Goal: Task Accomplishment & Management: Manage account settings

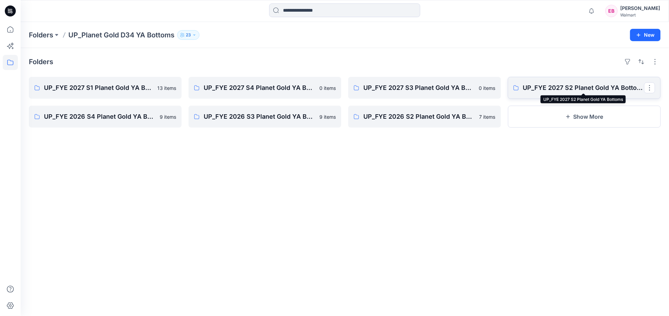
click at [555, 87] on p "UP_FYE 2027 S2 Planet Gold YA Bottoms" at bounding box center [583, 88] width 121 height 10
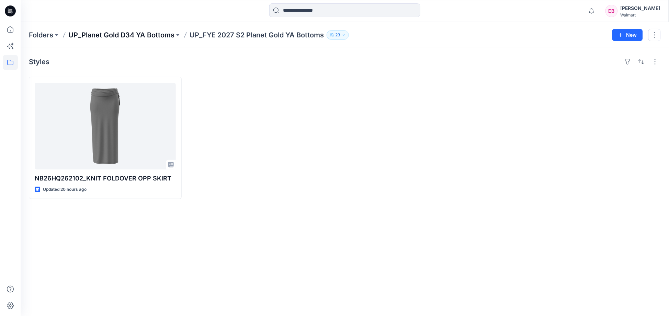
click at [127, 32] on p "UP_Planet Gold D34 YA Bottoms" at bounding box center [121, 35] width 106 height 10
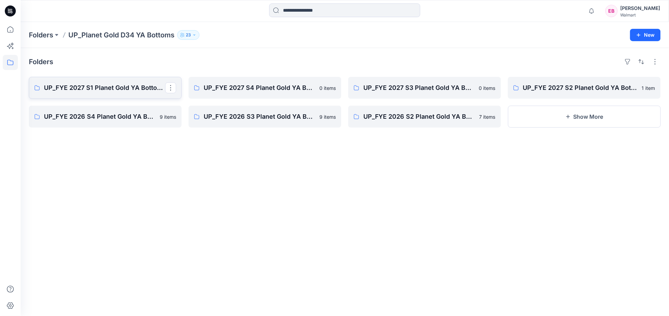
click at [97, 93] on link "UP_FYE 2027 S1 Planet Gold YA Bottoms" at bounding box center [105, 88] width 153 height 22
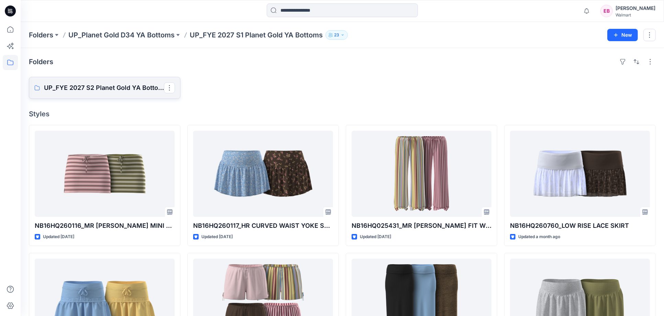
click at [114, 87] on p "UP_FYE 2027 S2 Planet Gold YA Bottoms" at bounding box center [104, 88] width 120 height 10
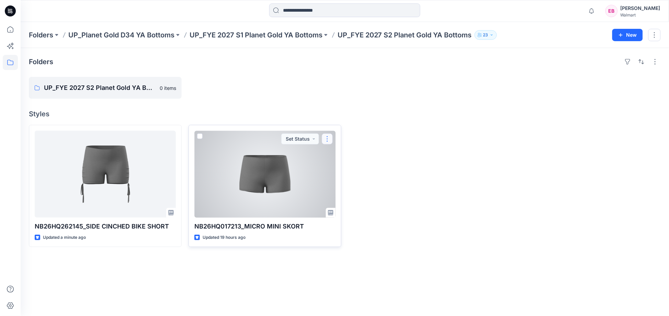
click at [325, 142] on button "button" at bounding box center [327, 139] width 11 height 11
click at [348, 179] on p "Duplicate to..." at bounding box center [351, 180] width 31 height 7
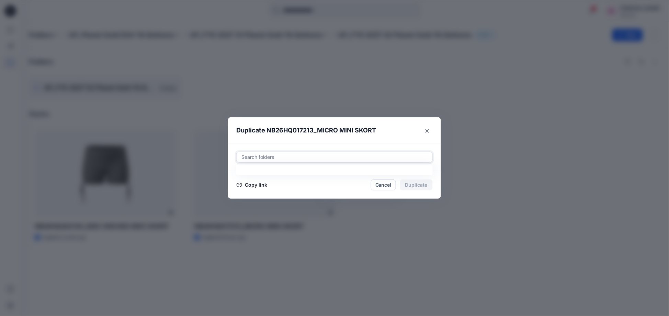
click at [312, 154] on div at bounding box center [335, 157] width 188 height 8
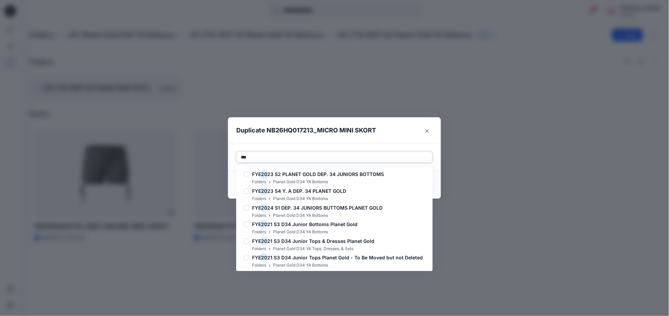
type input "****"
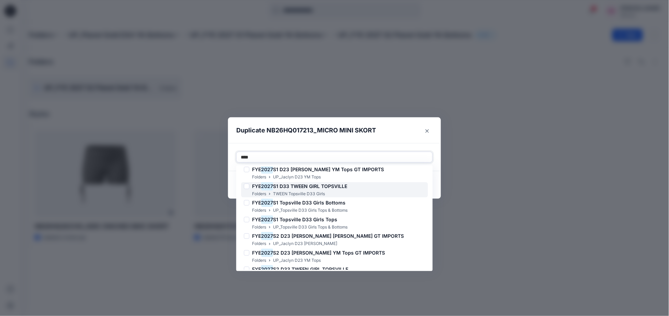
scroll to position [38, 0]
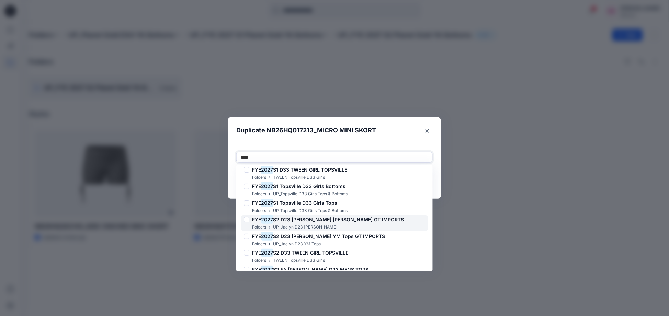
click at [307, 221] on span "S2 D23 Jaclyn YM Bottoms GT IMPORTS" at bounding box center [338, 220] width 131 height 6
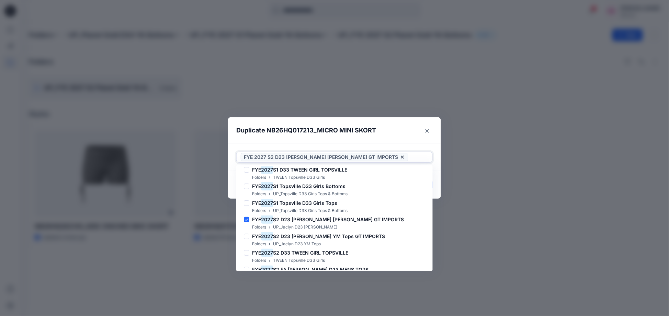
click at [410, 157] on div at bounding box center [419, 157] width 19 height 8
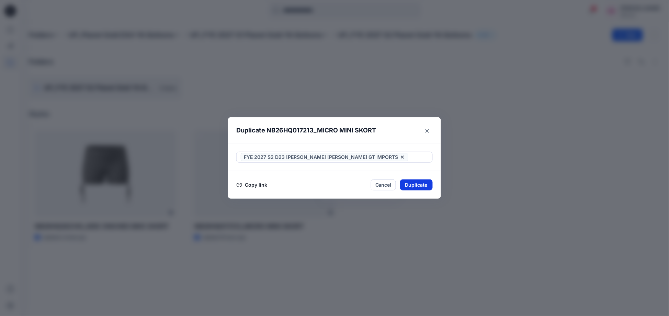
click at [413, 185] on button "Duplicate" at bounding box center [416, 185] width 33 height 11
click at [421, 184] on button "Close" at bounding box center [421, 185] width 22 height 11
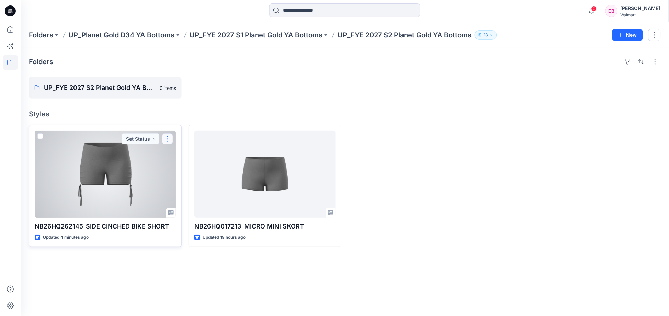
click at [166, 140] on button "button" at bounding box center [167, 139] width 11 height 11
click at [191, 182] on p "Duplicate to..." at bounding box center [191, 180] width 31 height 7
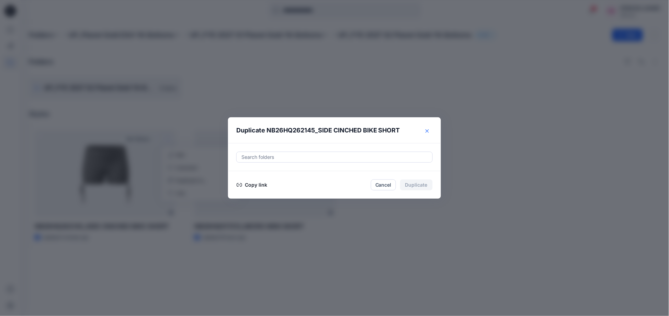
click at [428, 126] on button "Close" at bounding box center [427, 131] width 11 height 11
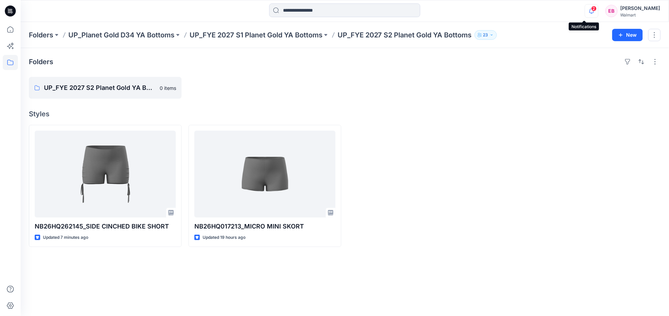
click at [585, 9] on icon "button" at bounding box center [591, 11] width 13 height 14
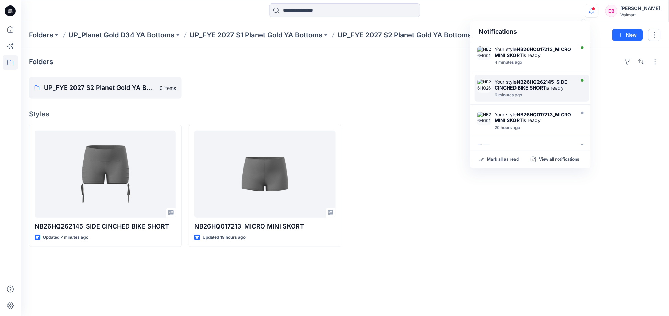
click at [545, 98] on div "6 minutes ago" at bounding box center [534, 95] width 79 height 5
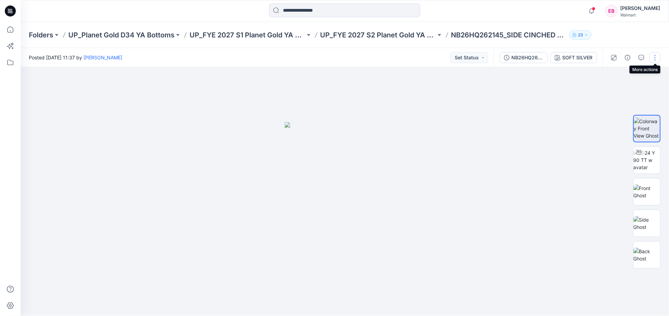
click at [655, 57] on button "button" at bounding box center [655, 57] width 11 height 11
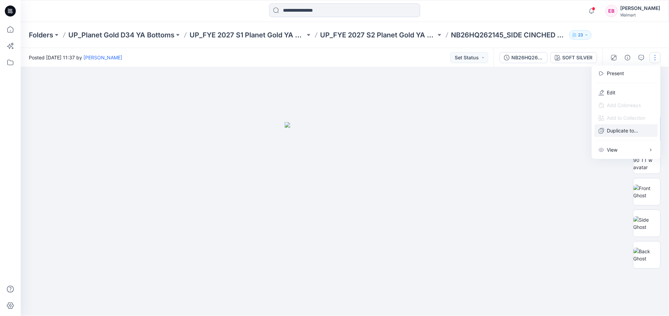
click at [628, 130] on p "Duplicate to..." at bounding box center [622, 130] width 31 height 7
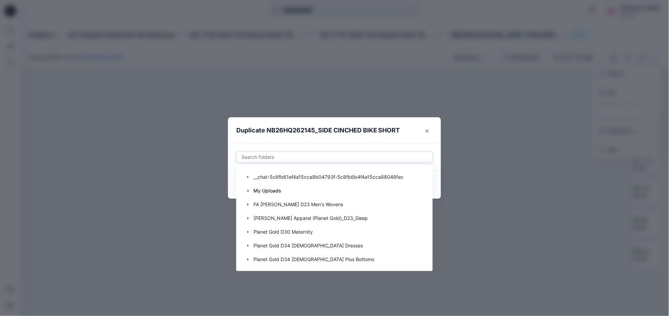
click at [311, 156] on div at bounding box center [335, 157] width 188 height 8
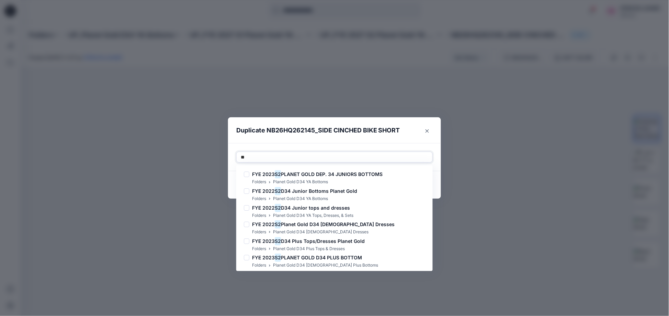
type input "*"
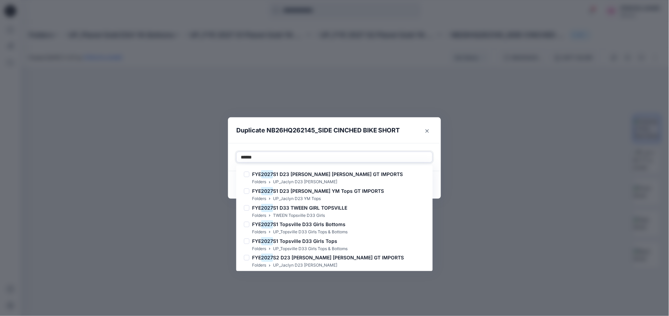
type input "*******"
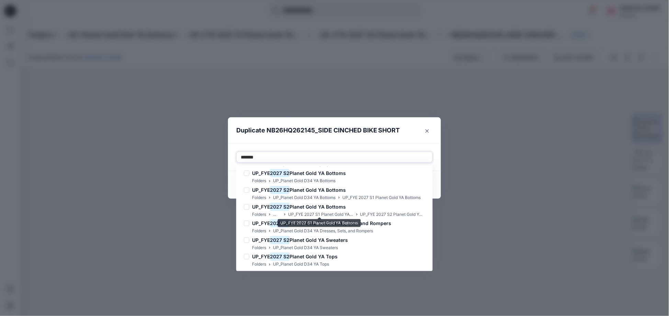
scroll to position [119, 0]
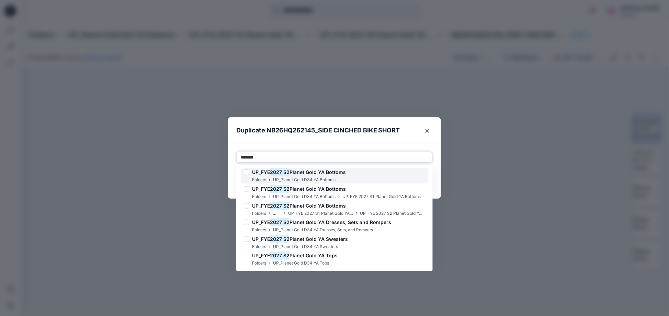
click at [301, 174] on span "Planet Gold YA Bottoms" at bounding box center [318, 172] width 56 height 6
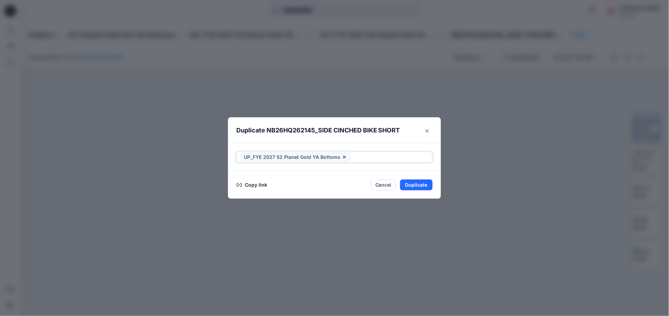
click at [385, 155] on div at bounding box center [390, 157] width 77 height 8
click at [419, 188] on button "Duplicate" at bounding box center [416, 185] width 33 height 11
click at [419, 188] on button "Close" at bounding box center [421, 185] width 22 height 11
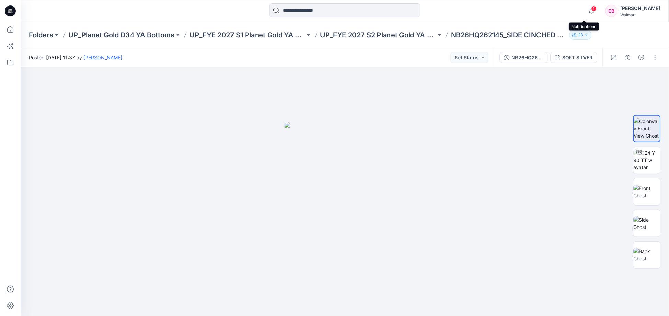
click at [591, 7] on span "1" at bounding box center [593, 8] width 5 height 5
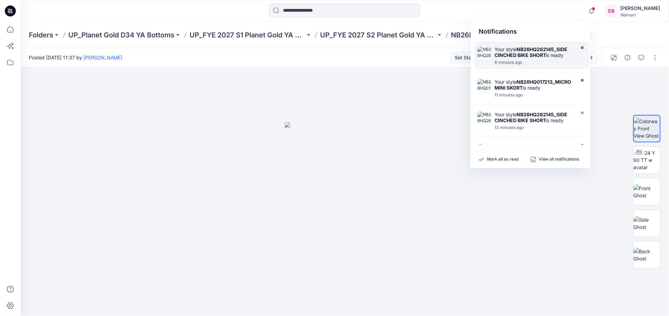
click at [531, 56] on strong "NB26HQ262145_SIDE CINCHED BIKE SHORT" at bounding box center [531, 52] width 73 height 12
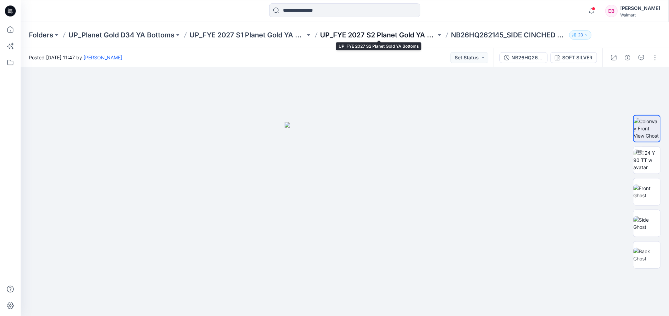
click at [368, 37] on p "UP_FYE 2027 S2 Planet Gold YA Bottoms" at bounding box center [378, 35] width 116 height 10
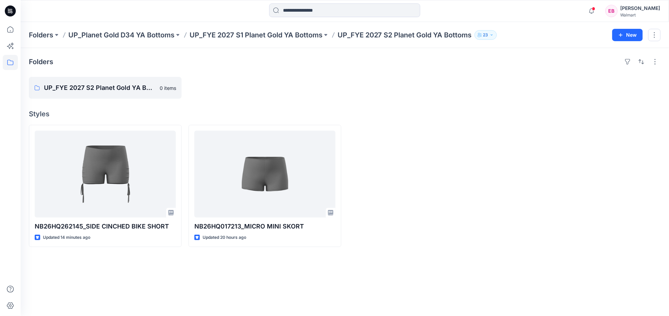
click at [156, 29] on div "Folders UP_Planet Gold D34 YA Bottoms UP_FYE 2027 S1 Planet Gold YA Bottoms UP_…" at bounding box center [345, 35] width 648 height 26
click at [156, 31] on p "UP_Planet Gold D34 YA Bottoms" at bounding box center [121, 35] width 106 height 10
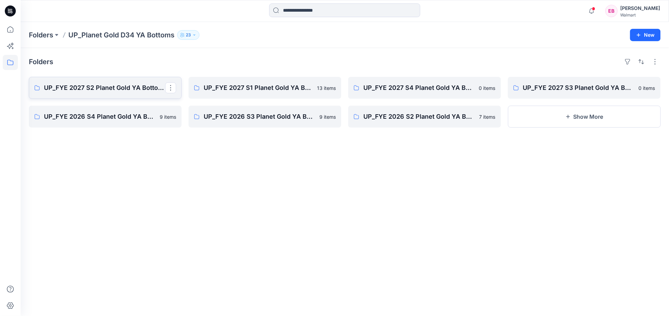
click at [125, 92] on p "UP_FYE 2027 S2 Planet Gold YA Bottoms" at bounding box center [104, 88] width 121 height 10
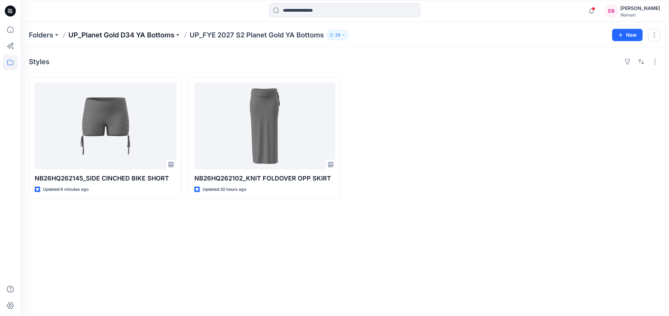
click at [143, 35] on p "UP_Planet Gold D34 YA Bottoms" at bounding box center [121, 35] width 106 height 10
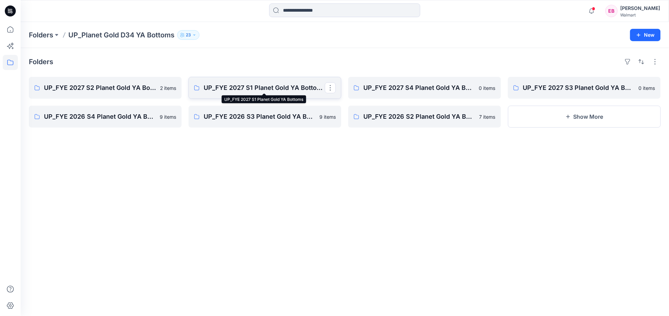
click at [252, 88] on p "UP_FYE 2027 S1 Planet Gold YA Bottoms" at bounding box center [264, 88] width 121 height 10
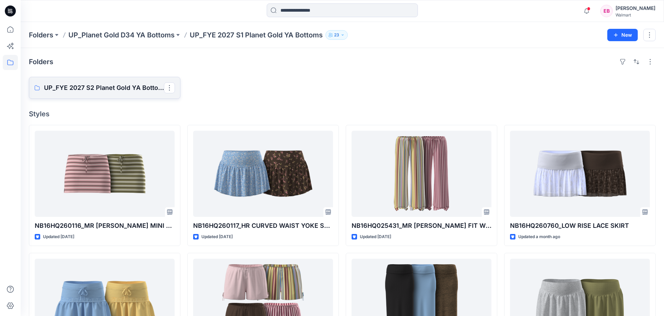
click at [124, 92] on p "UP_FYE 2027 S2 Planet Gold YA Bottoms" at bounding box center [104, 88] width 120 height 10
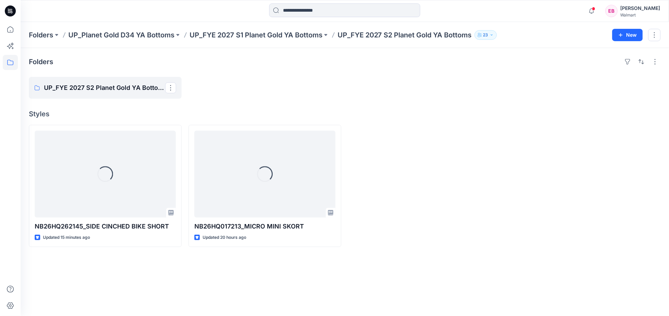
click at [124, 92] on p "UP_FYE 2027 S2 Planet Gold YA Bottoms" at bounding box center [104, 88] width 121 height 10
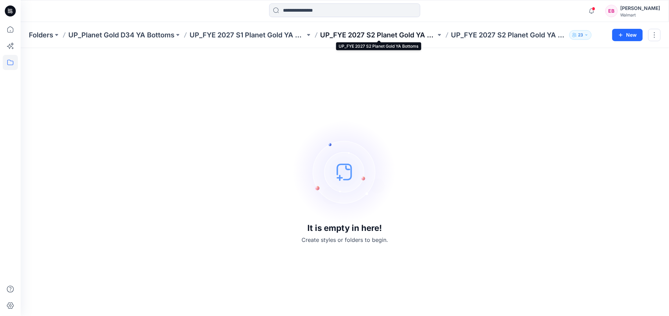
click at [384, 35] on p "UP_FYE 2027 S2 Planet Gold YA Bottoms" at bounding box center [378, 35] width 116 height 10
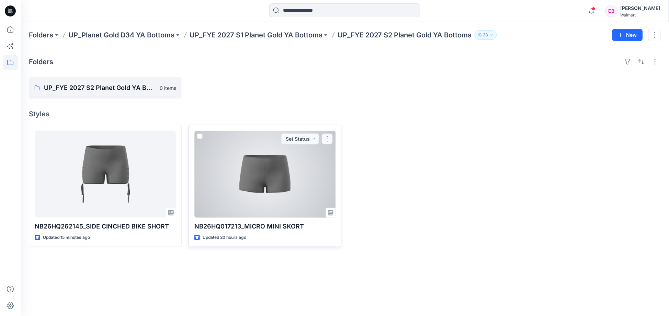
click at [326, 139] on button "button" at bounding box center [327, 139] width 11 height 11
click at [353, 179] on p "Duplicate to..." at bounding box center [351, 180] width 31 height 7
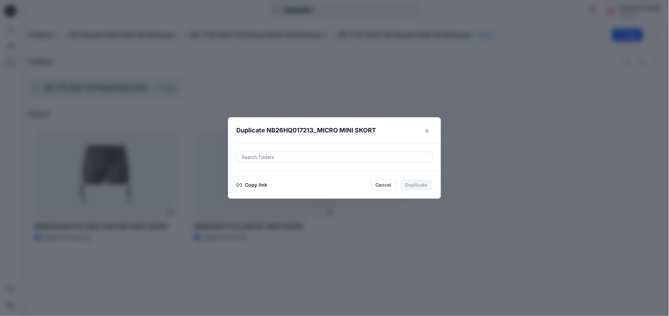
click at [339, 159] on div at bounding box center [335, 157] width 188 height 8
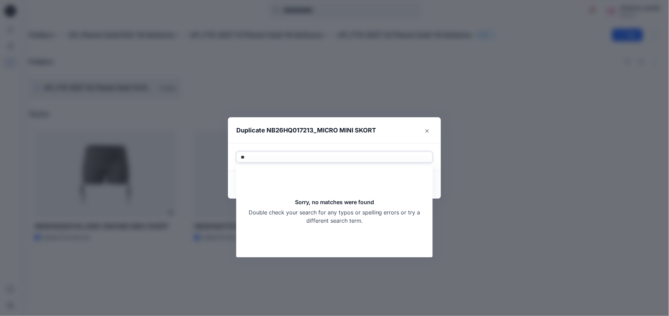
type input "*"
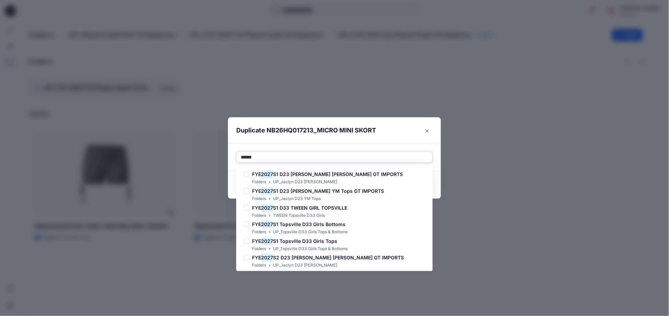
type input "*******"
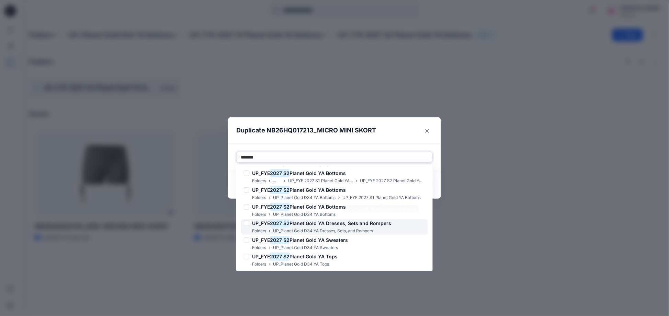
scroll to position [119, 0]
click at [333, 207] on span "Planet Gold YA Bottoms" at bounding box center [318, 206] width 56 height 6
click at [388, 157] on div at bounding box center [390, 157] width 77 height 8
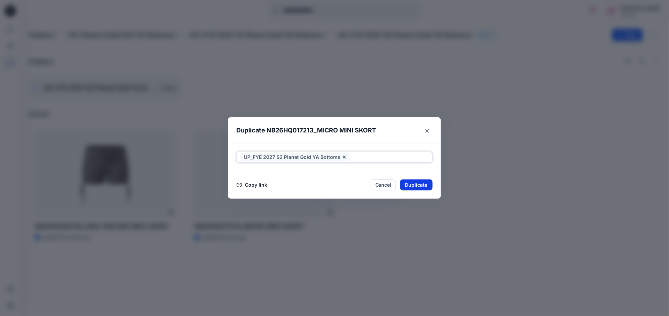
click at [420, 186] on button "Duplicate" at bounding box center [416, 185] width 33 height 11
click at [420, 186] on button "Close" at bounding box center [421, 185] width 22 height 11
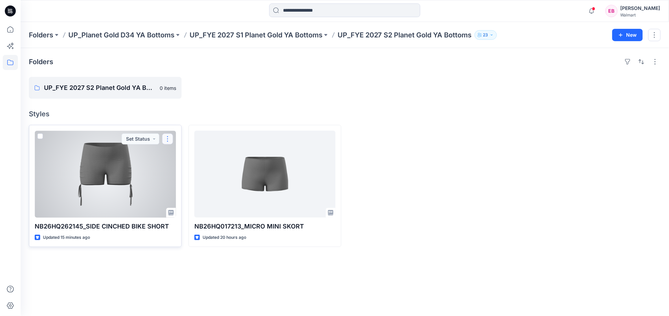
click at [165, 139] on button "button" at bounding box center [167, 139] width 11 height 11
click at [180, 156] on p "Edit" at bounding box center [180, 154] width 9 height 7
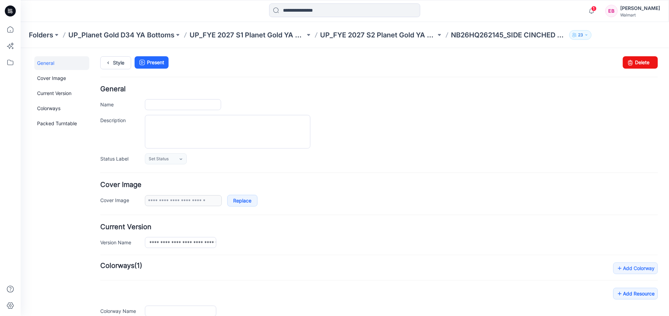
type input "**********"
click at [644, 64] on link "Delete" at bounding box center [640, 62] width 35 height 12
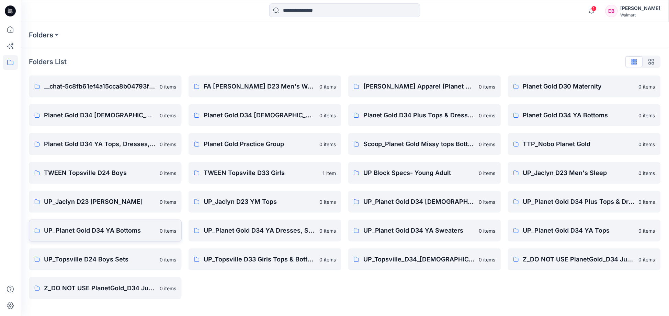
click at [134, 233] on p "UP_Planet Gold D34 YA Bottoms" at bounding box center [100, 231] width 112 height 10
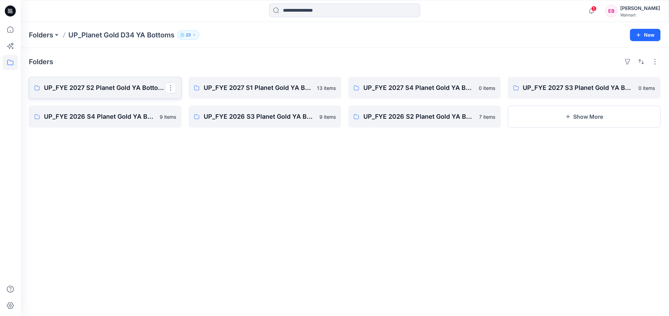
click at [113, 90] on p "UP_FYE 2027 S2 Planet Gold YA Bottoms" at bounding box center [104, 88] width 121 height 10
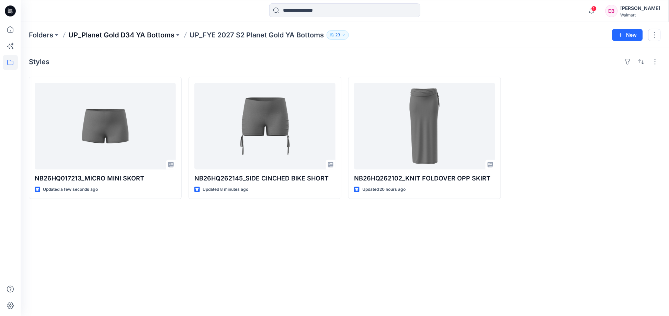
click at [157, 37] on p "UP_Planet Gold D34 YA Bottoms" at bounding box center [121, 35] width 106 height 10
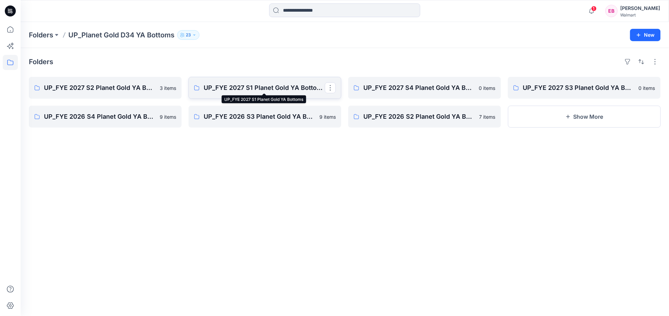
click at [258, 90] on p "UP_FYE 2027 S1 Planet Gold YA Bottoms" at bounding box center [264, 88] width 121 height 10
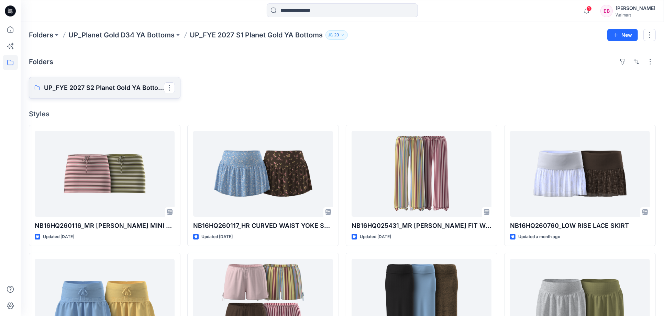
click at [114, 87] on p "UP_FYE 2027 S2 Planet Gold YA Bottoms" at bounding box center [104, 88] width 120 height 10
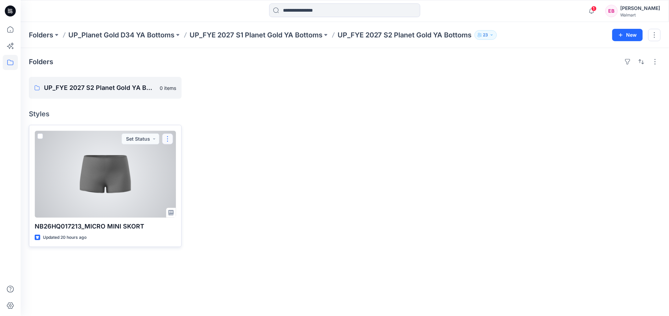
click at [168, 140] on button "button" at bounding box center [167, 139] width 11 height 11
click at [174, 155] on button "Edit" at bounding box center [200, 155] width 74 height 13
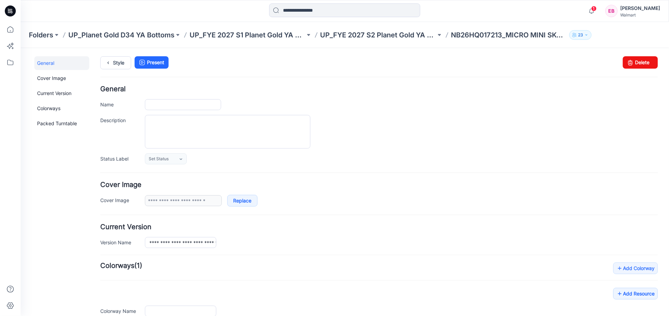
type input "**********"
click at [636, 63] on link "Delete" at bounding box center [640, 62] width 35 height 12
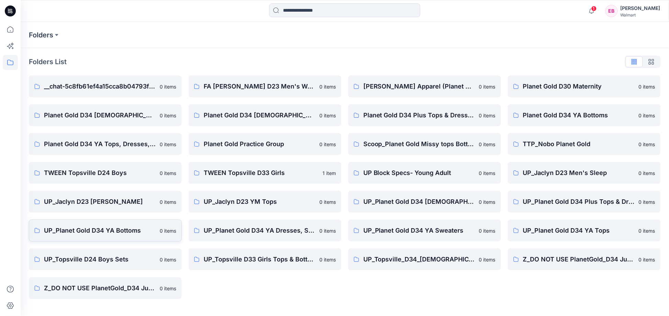
click at [129, 235] on p "UP_Planet Gold D34 YA Bottoms" at bounding box center [100, 231] width 112 height 10
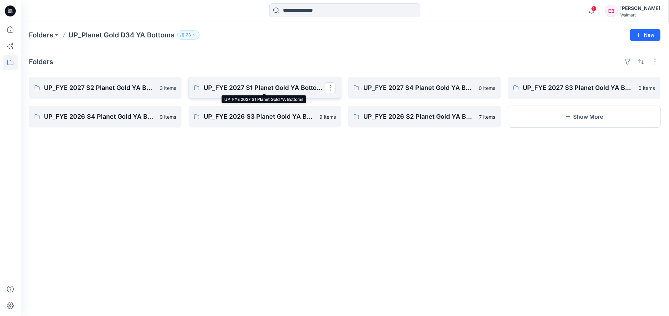
click at [238, 88] on p "UP_FYE 2027 S1 Planet Gold YA Bottoms" at bounding box center [264, 88] width 121 height 10
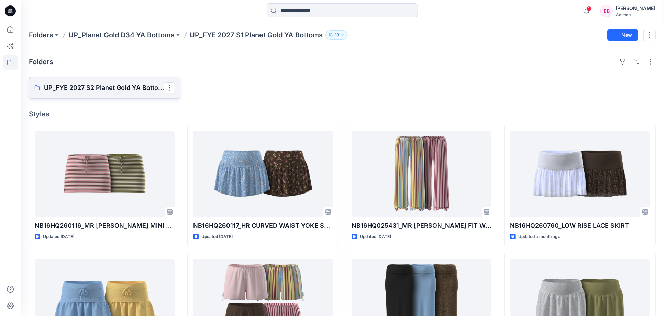
click at [126, 92] on p "UP_FYE 2027 S2 Planet Gold YA Bottoms" at bounding box center [104, 88] width 120 height 10
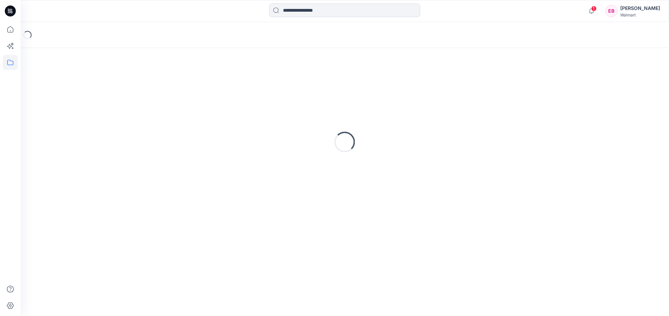
click at [126, 92] on div "Loading..." at bounding box center [345, 142] width 632 height 172
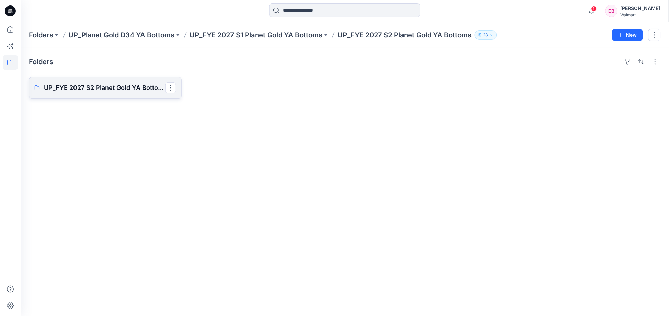
click at [131, 91] on p "UP_FYE 2027 S2 Planet Gold YA Bottoms" at bounding box center [104, 88] width 121 height 10
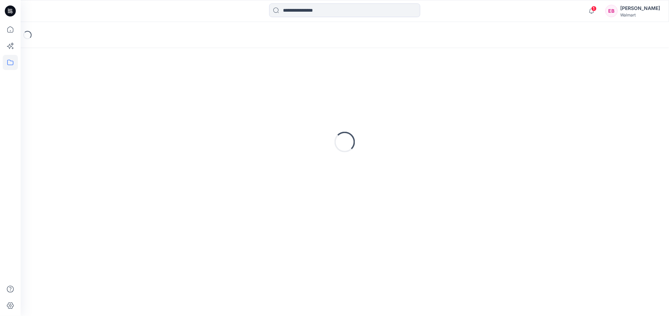
click at [131, 91] on div "Loading..." at bounding box center [345, 142] width 632 height 172
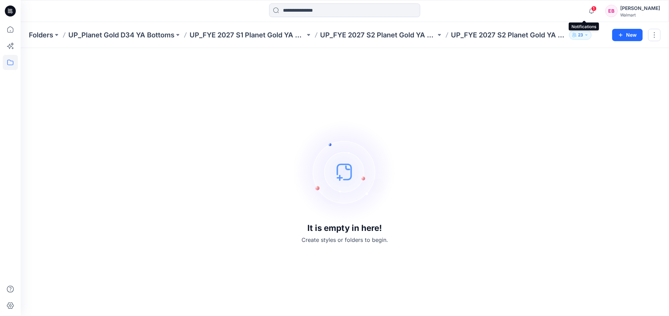
click at [591, 9] on span "1" at bounding box center [593, 8] width 5 height 5
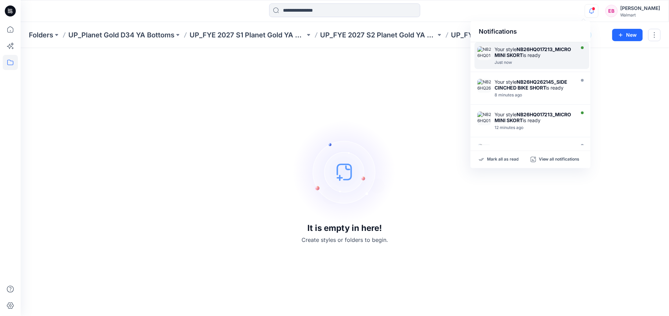
drag, startPoint x: 543, startPoint y: 48, endPoint x: 543, endPoint y: 53, distance: 4.5
click at [543, 53] on div "Your style NB26HQ017213_MICRO MINI SKORT is ready" at bounding box center [534, 52] width 79 height 12
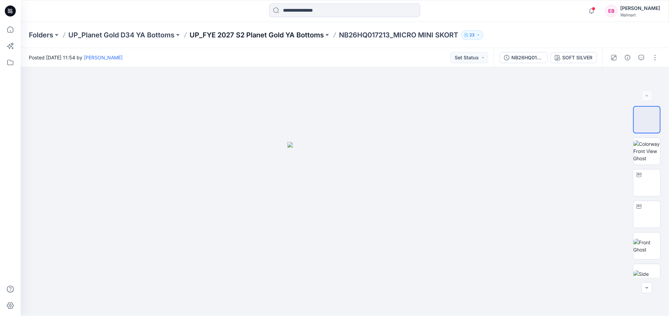
click at [259, 37] on p "UP_FYE 2027 S2 Planet Gold YA Bottoms" at bounding box center [257, 35] width 134 height 10
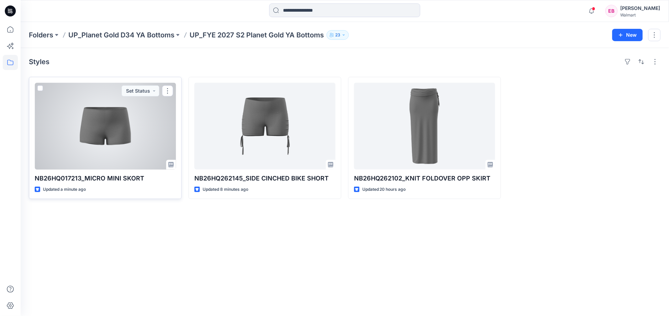
click at [128, 142] on div at bounding box center [105, 126] width 141 height 87
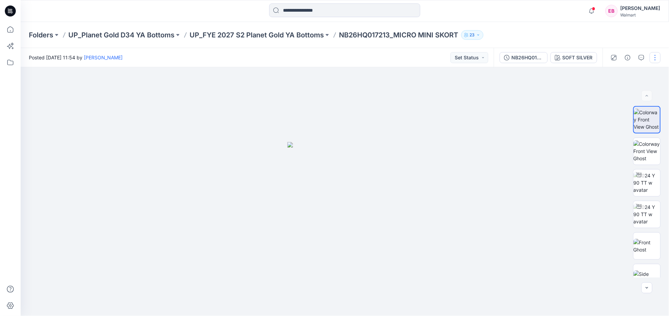
click at [658, 58] on button "button" at bounding box center [655, 57] width 11 height 11
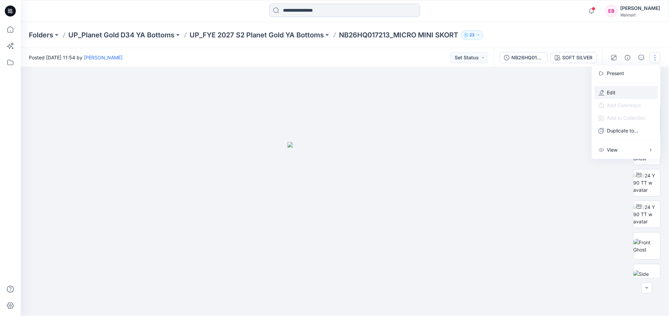
click at [623, 90] on button "Edit" at bounding box center [626, 92] width 63 height 13
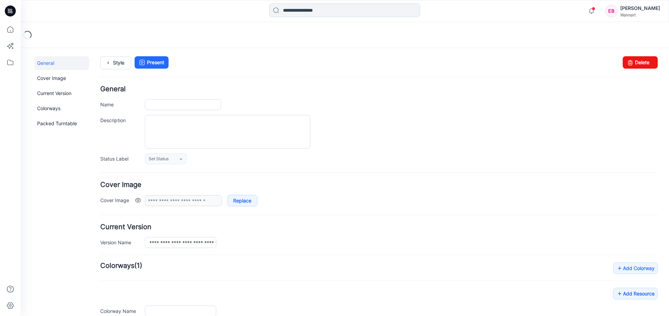
type input "**********"
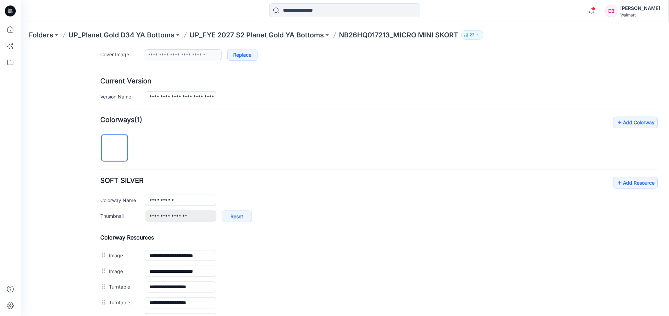
scroll to position [152, 0]
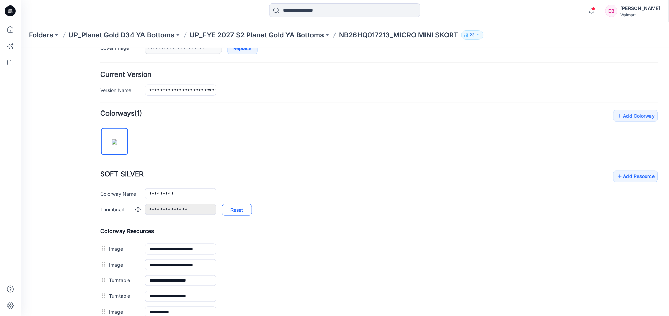
click at [242, 212] on link "Reset" at bounding box center [237, 210] width 30 height 12
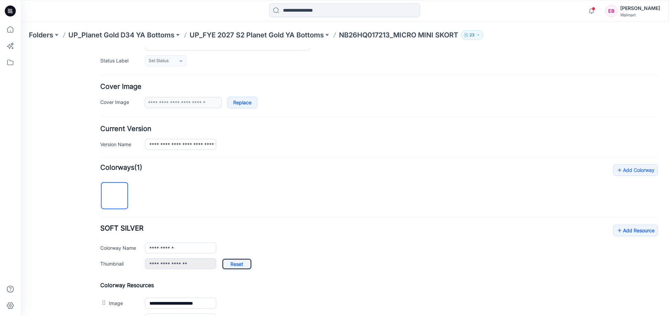
scroll to position [0, 0]
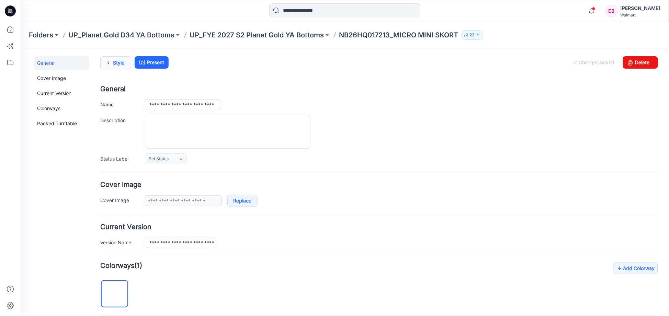
click at [113, 63] on link "Style" at bounding box center [115, 62] width 31 height 13
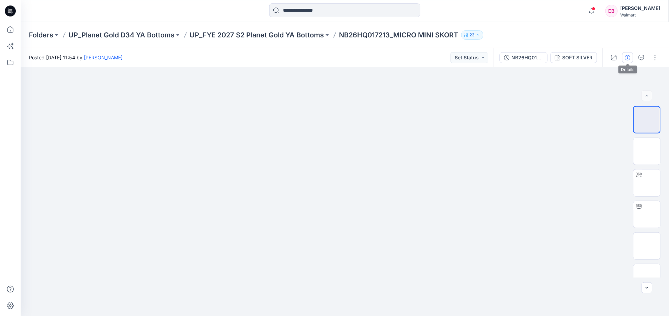
click at [624, 59] on button "button" at bounding box center [627, 57] width 11 height 11
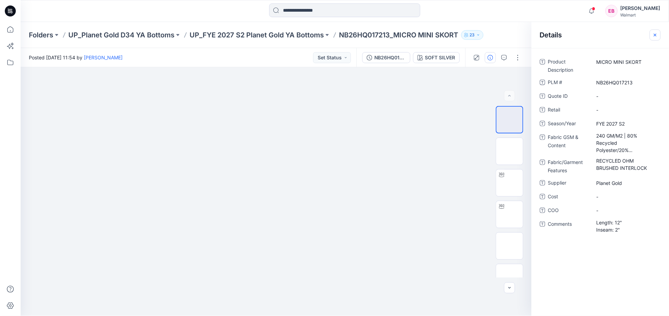
click at [657, 34] on icon "button" at bounding box center [655, 34] width 5 height 5
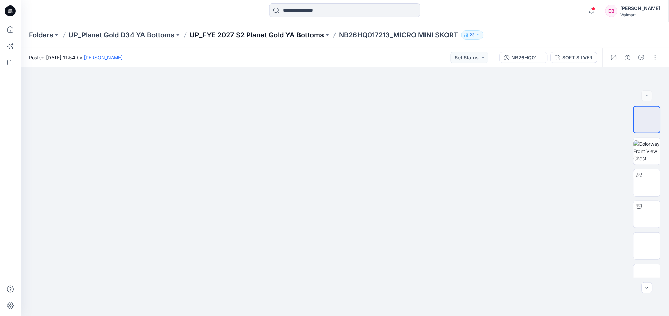
click at [303, 32] on p "UP_FYE 2027 S2 Planet Gold YA Bottoms" at bounding box center [257, 35] width 134 height 10
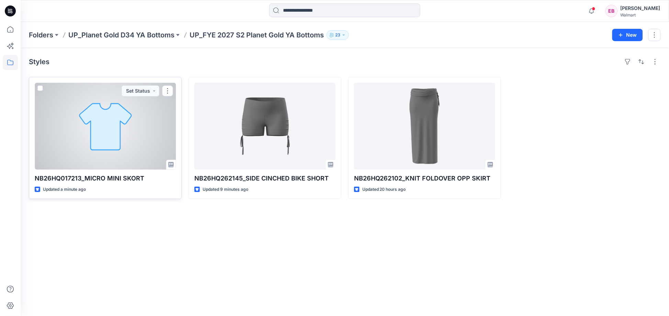
click at [126, 134] on div at bounding box center [105, 126] width 141 height 87
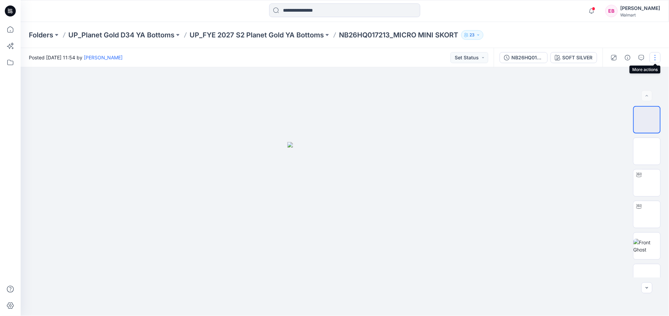
click at [657, 56] on button "button" at bounding box center [655, 57] width 11 height 11
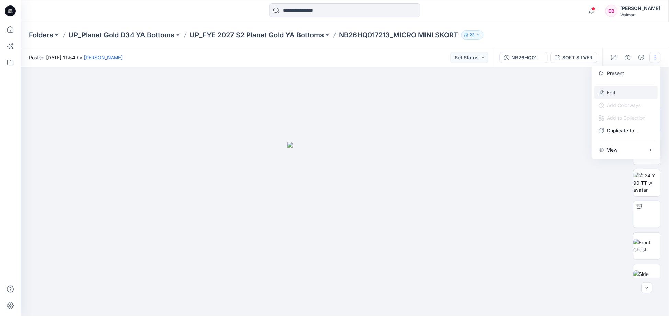
click at [621, 91] on button "Edit" at bounding box center [626, 92] width 63 height 13
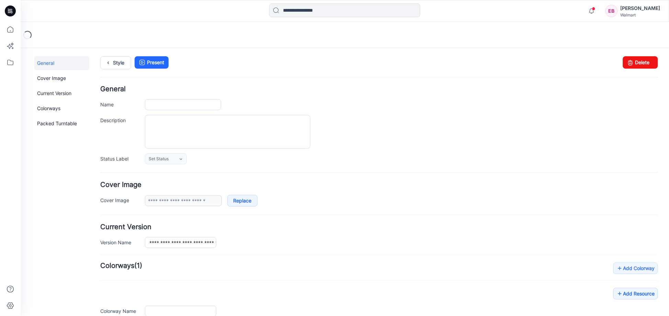
type input "**********"
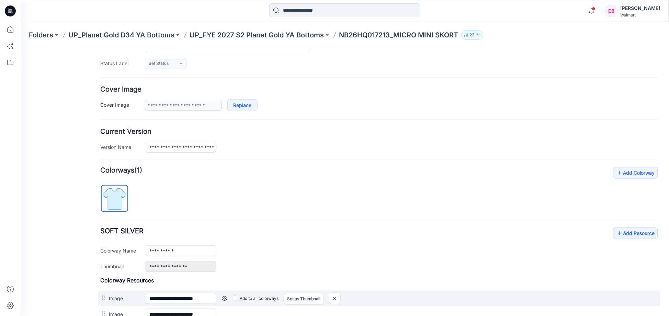
scroll to position [152, 0]
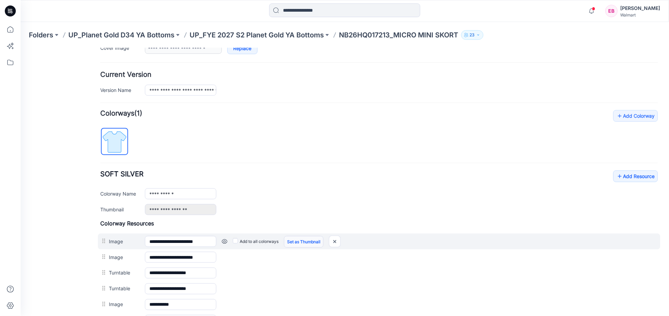
click at [305, 241] on link "Set as Thumbnail" at bounding box center [303, 242] width 39 height 12
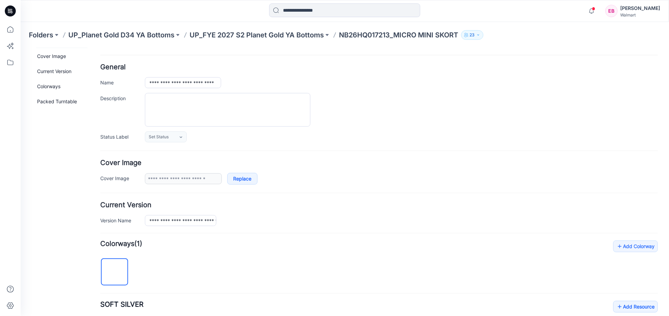
scroll to position [0, 0]
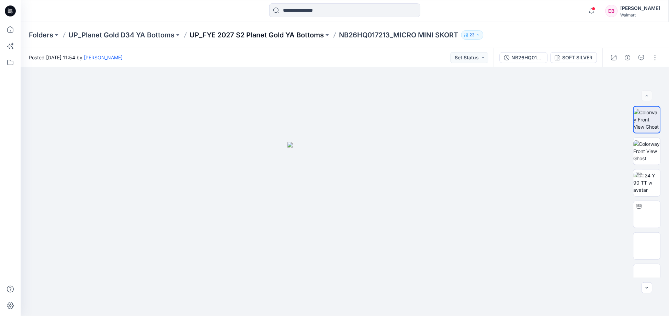
click at [296, 34] on p "UP_FYE 2027 S2 Planet Gold YA Bottoms" at bounding box center [257, 35] width 134 height 10
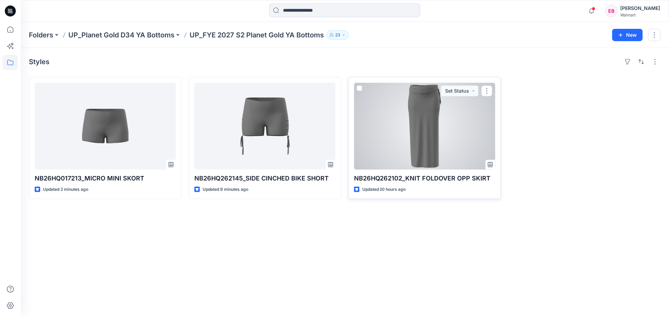
click at [454, 120] on div at bounding box center [424, 126] width 141 height 87
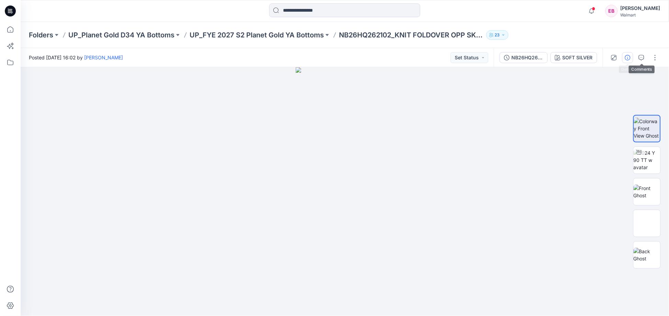
click at [630, 56] on icon "button" at bounding box center [627, 57] width 5 height 5
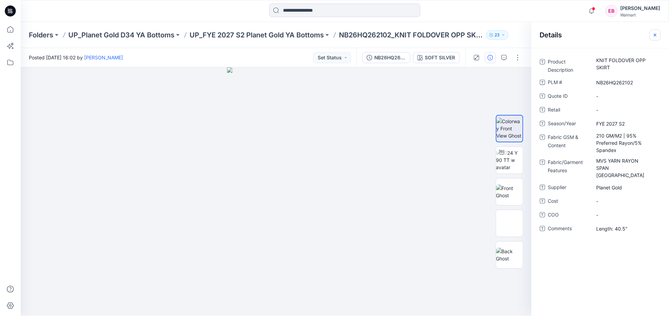
click at [657, 33] on icon "button" at bounding box center [655, 34] width 5 height 5
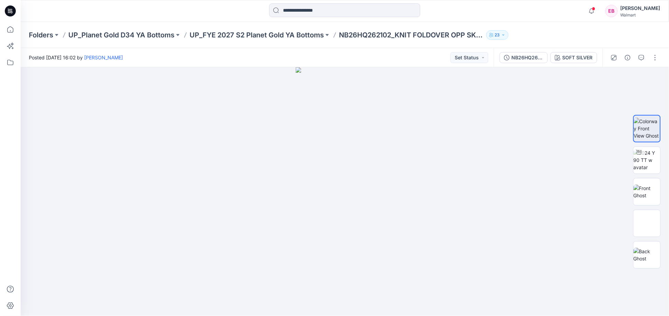
click at [284, 29] on div "Folders UP_Planet Gold D34 YA Bottoms UP_FYE 2027 S2 Planet Gold YA Bottoms NB2…" at bounding box center [345, 35] width 648 height 26
click at [274, 42] on div "Folders UP_Planet Gold D34 YA Bottoms UP_FYE 2027 S2 Planet Gold YA Bottoms NB2…" at bounding box center [345, 35] width 648 height 26
click at [274, 34] on p "UP_FYE 2027 S2 Planet Gold YA Bottoms" at bounding box center [257, 35] width 134 height 10
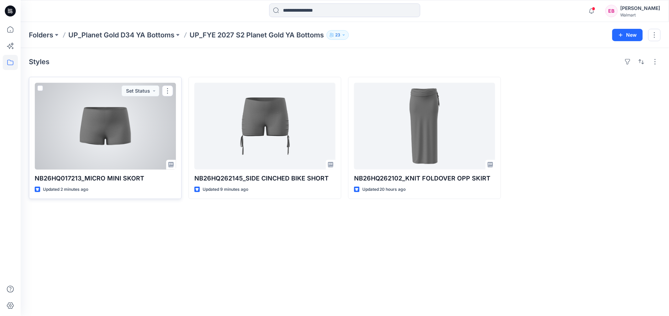
click at [130, 122] on div at bounding box center [105, 126] width 141 height 87
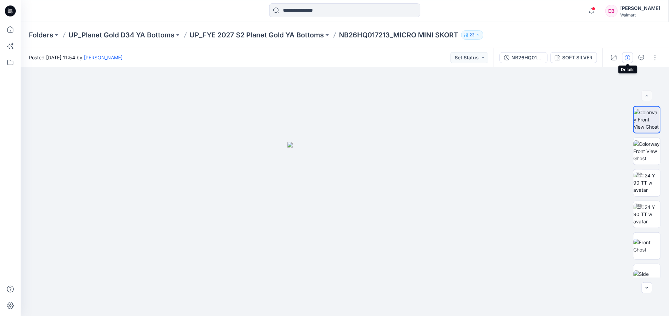
click at [626, 56] on icon "button" at bounding box center [627, 57] width 5 height 5
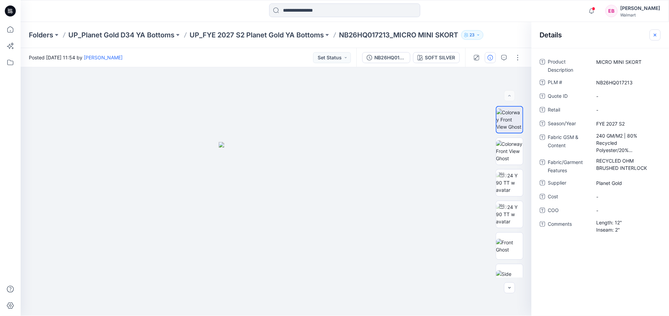
click at [656, 35] on icon "button" at bounding box center [655, 34] width 5 height 5
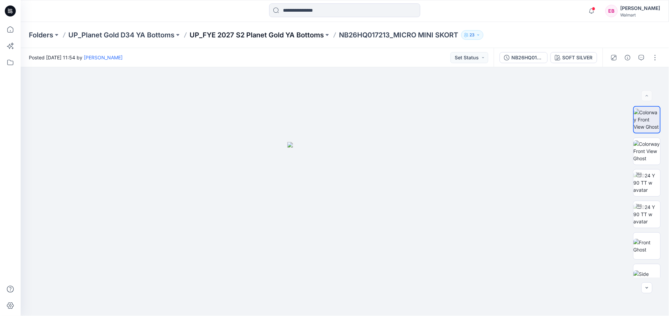
click at [254, 36] on p "UP_FYE 2027 S2 Planet Gold YA Bottoms" at bounding box center [257, 35] width 134 height 10
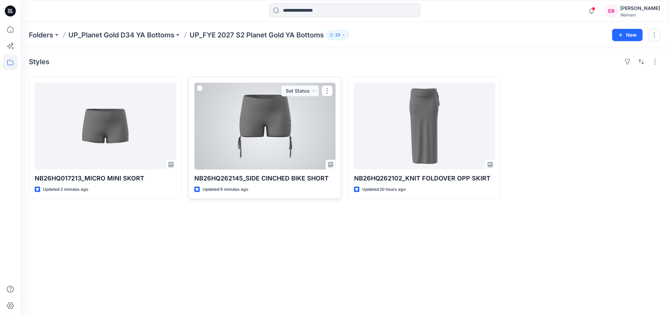
click at [267, 121] on div at bounding box center [264, 126] width 141 height 87
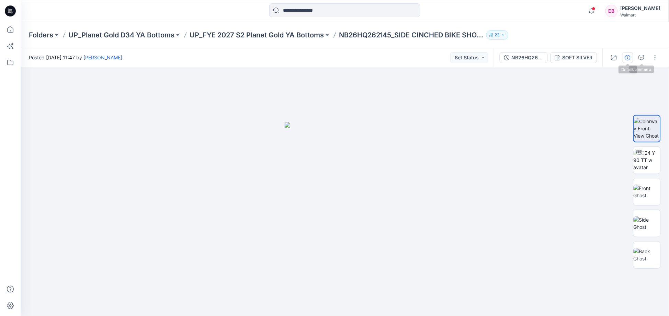
click at [631, 59] on button "button" at bounding box center [627, 57] width 11 height 11
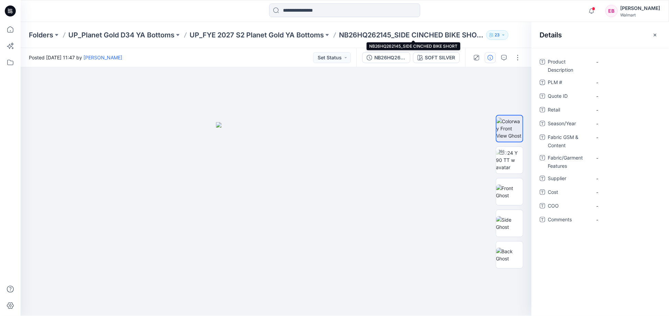
click at [378, 33] on p "NB26HQ262145_SIDE CINCHED BIKE SHORT" at bounding box center [411, 35] width 145 height 10
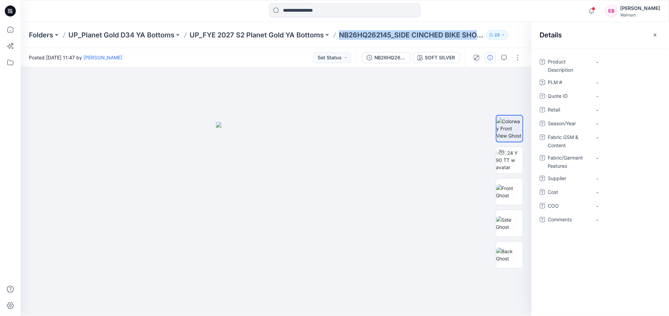
click at [378, 33] on p "NB26HQ262145_SIDE CINCHED BIKE SHORT" at bounding box center [411, 35] width 145 height 10
copy div "NB26HQ262145_SIDE CINCHED BIKE SHORT 23"
click at [617, 62] on Description "-" at bounding box center [627, 61] width 60 height 7
drag, startPoint x: 636, startPoint y: 61, endPoint x: 547, endPoint y: 66, distance: 89.4
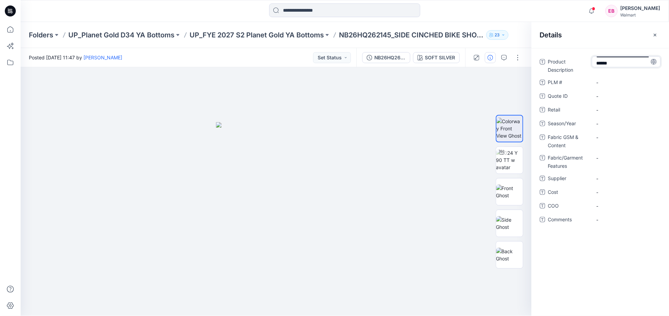
click at [547, 66] on div "**********" at bounding box center [600, 65] width 121 height 18
click at [636, 59] on textarea "**********" at bounding box center [626, 61] width 69 height 11
click at [634, 60] on textarea "**********" at bounding box center [626, 61] width 69 height 11
click at [636, 62] on textarea "**********" at bounding box center [626, 61] width 69 height 11
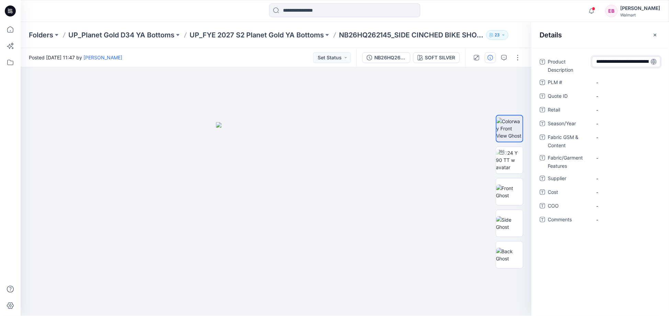
drag, startPoint x: 636, startPoint y: 62, endPoint x: 563, endPoint y: 59, distance: 72.9
click at [563, 59] on div "**********" at bounding box center [600, 65] width 121 height 18
type textarea "**********"
click at [622, 84] on \ "-" at bounding box center [627, 82] width 60 height 7
type textarea "**********"
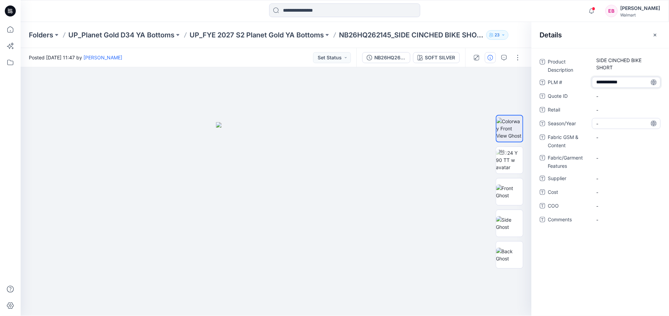
click at [622, 125] on span "-" at bounding box center [627, 123] width 60 height 7
type textarea "**********"
click at [615, 219] on span "-" at bounding box center [627, 219] width 60 height 7
type textarea "*******"
drag, startPoint x: 622, startPoint y: 257, endPoint x: 619, endPoint y: 185, distance: 72.2
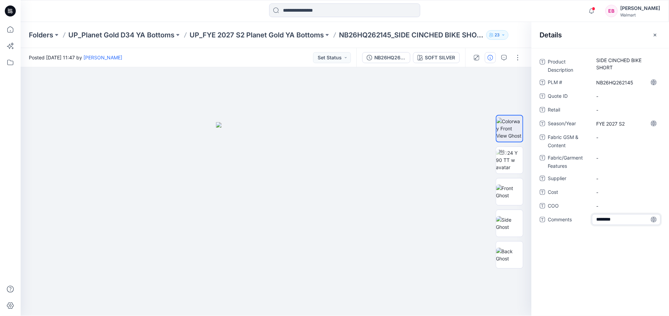
click at [622, 257] on div "Product Description SIDE CINCHED BIKE SHORT PLM # NB26HQ262145 Quote ID - Retai…" at bounding box center [600, 182] width 137 height 268
click at [607, 179] on span "-" at bounding box center [627, 178] width 60 height 7
type textarea "**********"
click at [640, 257] on div "**********" at bounding box center [600, 182] width 137 height 268
click at [614, 139] on Content "-" at bounding box center [627, 137] width 60 height 7
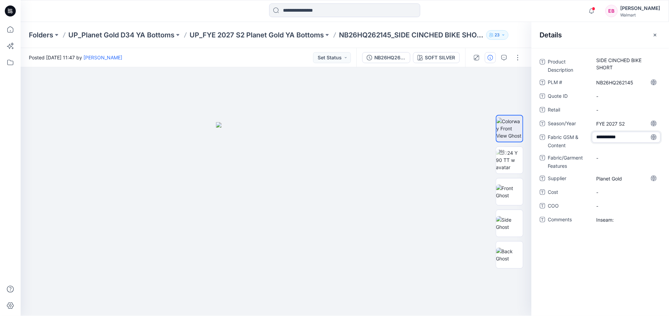
type textarea "**********"
click at [618, 156] on Features "-" at bounding box center [627, 158] width 60 height 7
click at [642, 135] on Content "240 GM/M2 |" at bounding box center [627, 137] width 60 height 7
type textarea "**********"
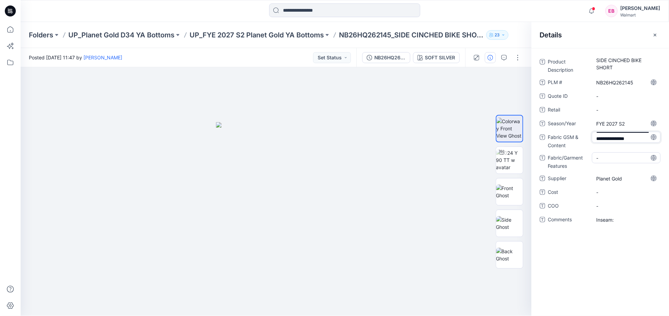
click at [617, 160] on Features "-" at bounding box center [627, 158] width 60 height 7
click at [610, 163] on Features "-" at bounding box center [627, 162] width 60 height 7
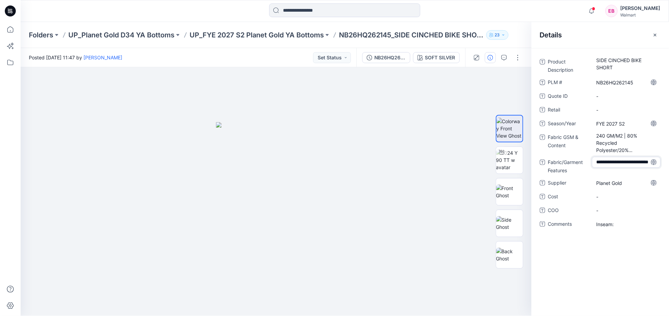
type textarea "**********"
click at [609, 253] on div "**********" at bounding box center [600, 182] width 137 height 268
click at [629, 228] on span "Inseam:" at bounding box center [627, 224] width 60 height 7
type textarea "**********"
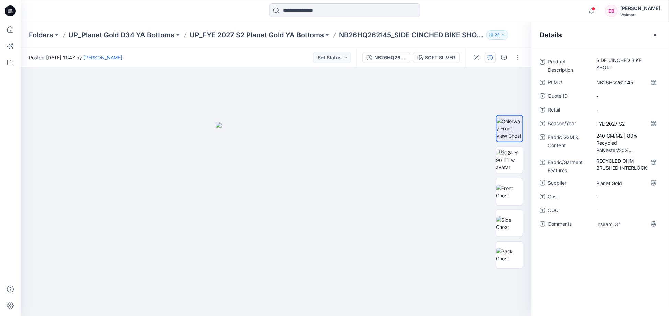
click at [630, 263] on div "Product Description SIDE CINCHED BIKE SHORT PLM # NB26HQ262145 Quote ID - Retai…" at bounding box center [600, 182] width 137 height 268
click at [656, 32] on icon "button" at bounding box center [655, 34] width 5 height 5
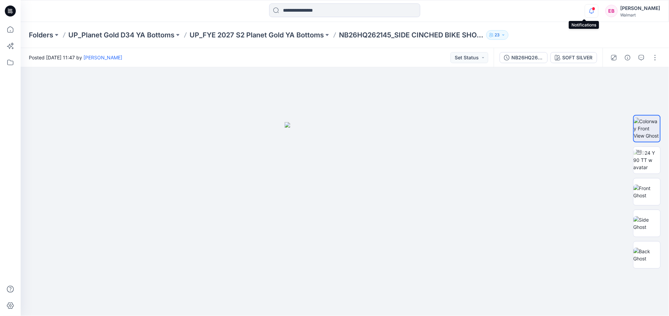
click at [585, 9] on icon "button" at bounding box center [591, 11] width 13 height 14
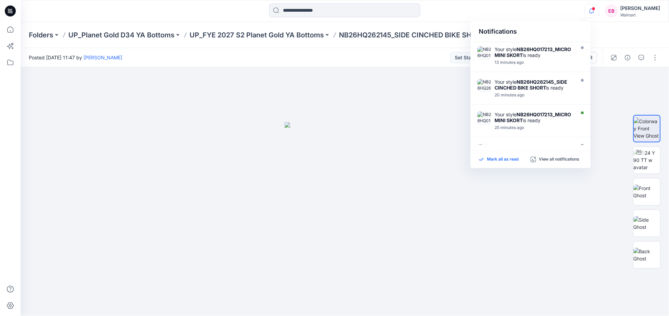
click at [505, 158] on p "Mark all as read" at bounding box center [503, 160] width 32 height 6
click at [262, 36] on p "UP_FYE 2027 S2 Planet Gold YA Bottoms" at bounding box center [257, 35] width 134 height 10
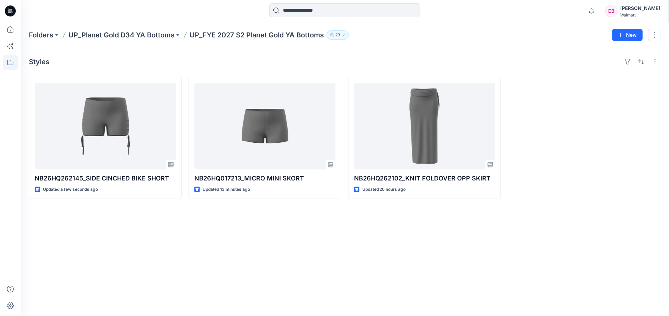
click at [339, 263] on div "Styles NB26HQ262145_SIDE CINCHED BIKE SHORT Updated a few seconds ago NB26HQ017…" at bounding box center [345, 182] width 648 height 268
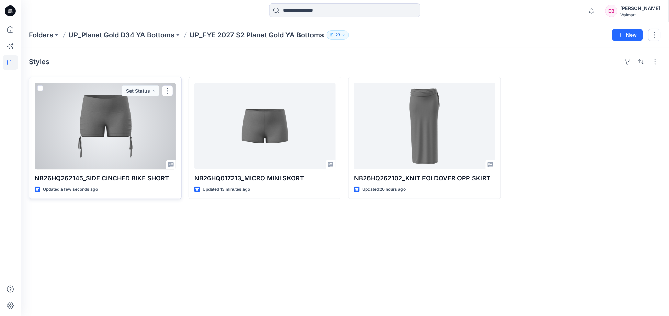
click at [98, 144] on div at bounding box center [105, 126] width 141 height 87
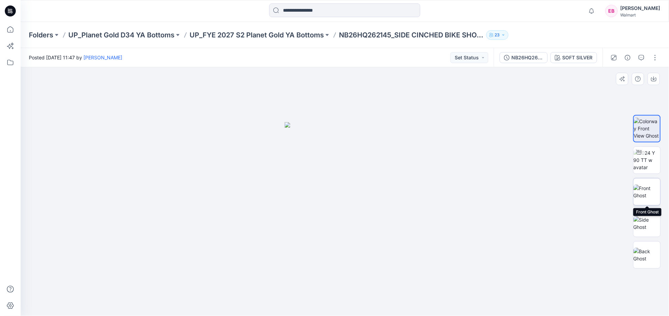
click at [647, 186] on img at bounding box center [647, 192] width 27 height 14
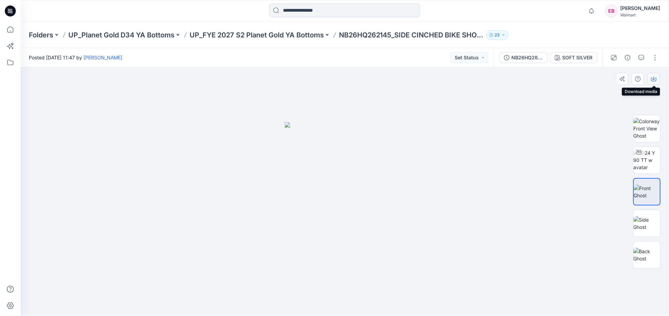
click at [655, 80] on icon "button" at bounding box center [653, 78] width 5 height 5
